Goal: Navigation & Orientation: Find specific page/section

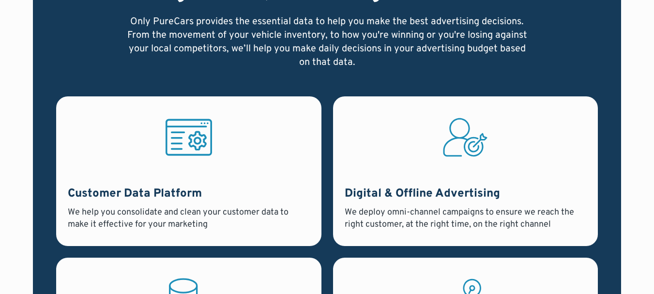
scroll to position [736, 0]
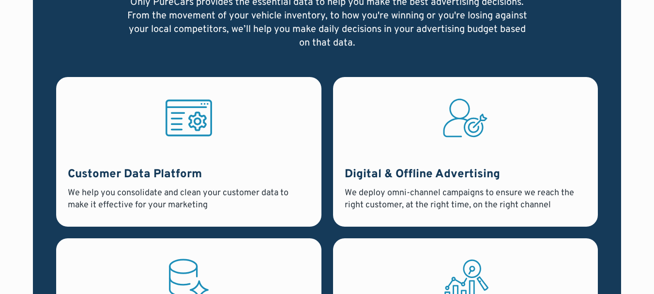
click at [183, 116] on icon at bounding box center [189, 118] width 47 height 51
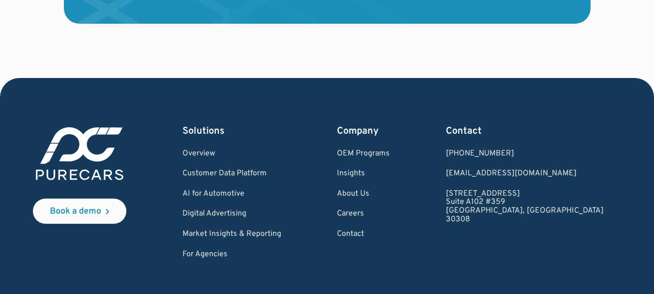
scroll to position [2968, 0]
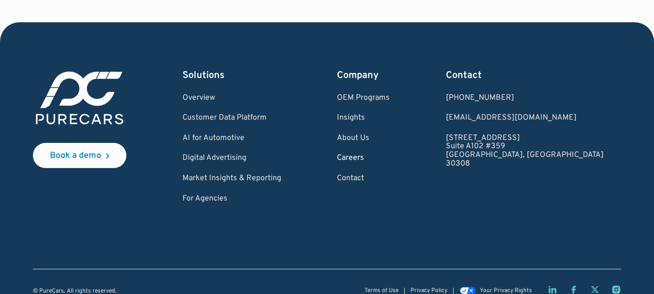
click at [390, 154] on link "Careers" at bounding box center [363, 158] width 53 height 9
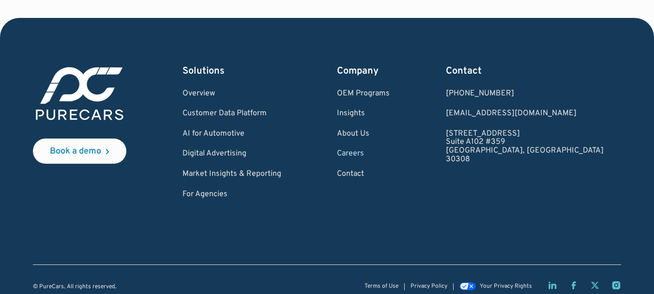
scroll to position [1368, 0]
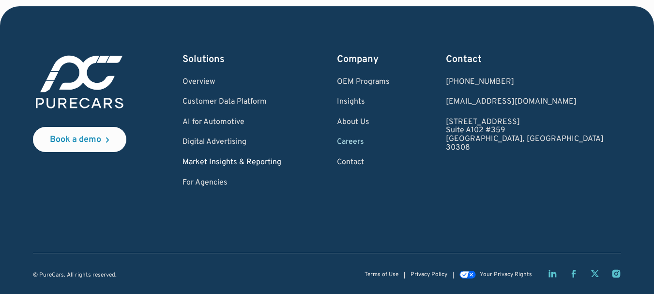
click at [281, 161] on link "Market Insights & Reporting" at bounding box center [232, 162] width 99 height 9
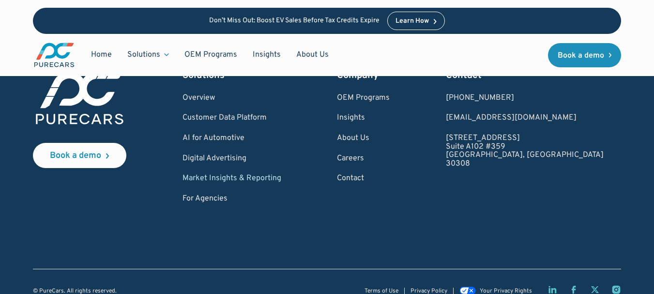
scroll to position [1514, 0]
